Goal: Navigation & Orientation: Find specific page/section

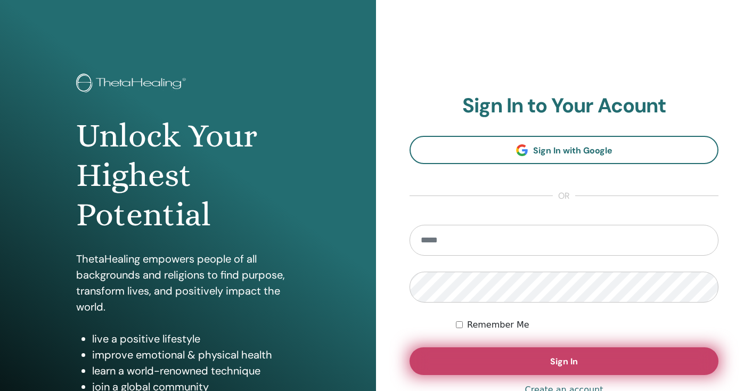
type input "**********"
click at [486, 364] on button "Sign In" at bounding box center [564, 361] width 309 height 28
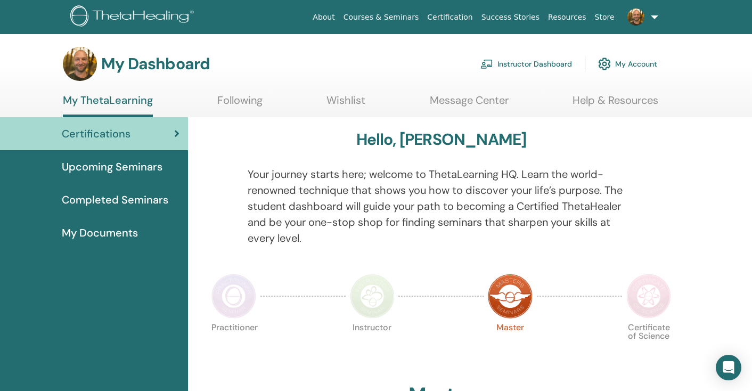
click at [639, 15] on img at bounding box center [635, 17] width 17 height 17
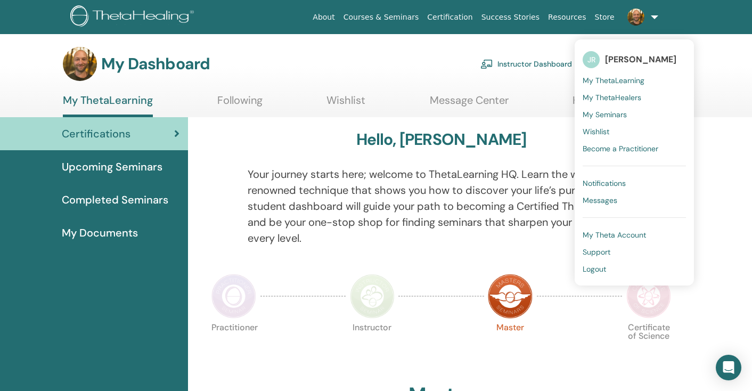
click at [611, 79] on span "My ThetaLearning" at bounding box center [614, 81] width 62 height 10
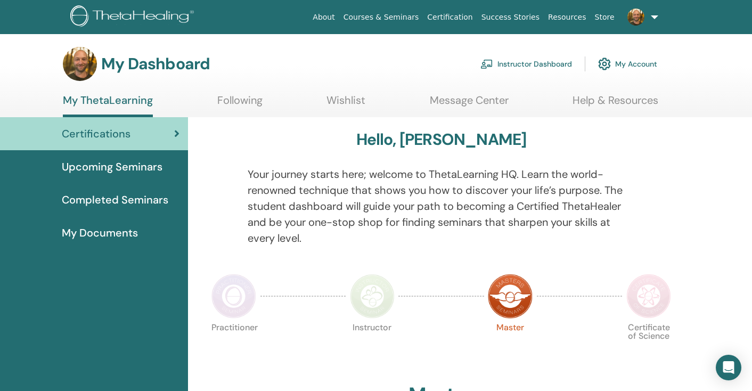
click at [547, 63] on link "Instructor Dashboard" at bounding box center [526, 63] width 92 height 23
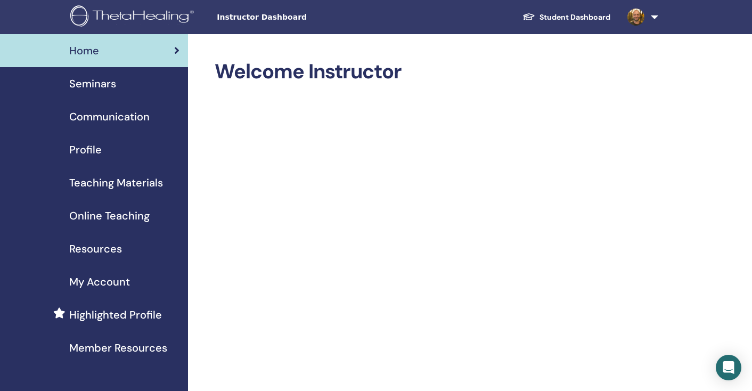
click at [89, 146] on span "Profile" at bounding box center [85, 150] width 32 height 16
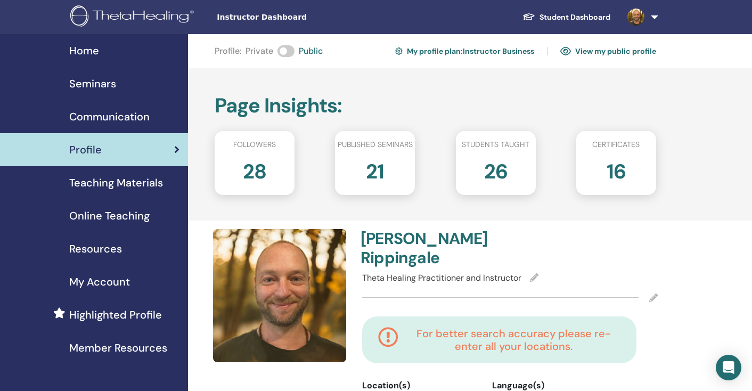
click at [603, 51] on link "View my public profile" at bounding box center [608, 51] width 96 height 17
